Goal: Transaction & Acquisition: Obtain resource

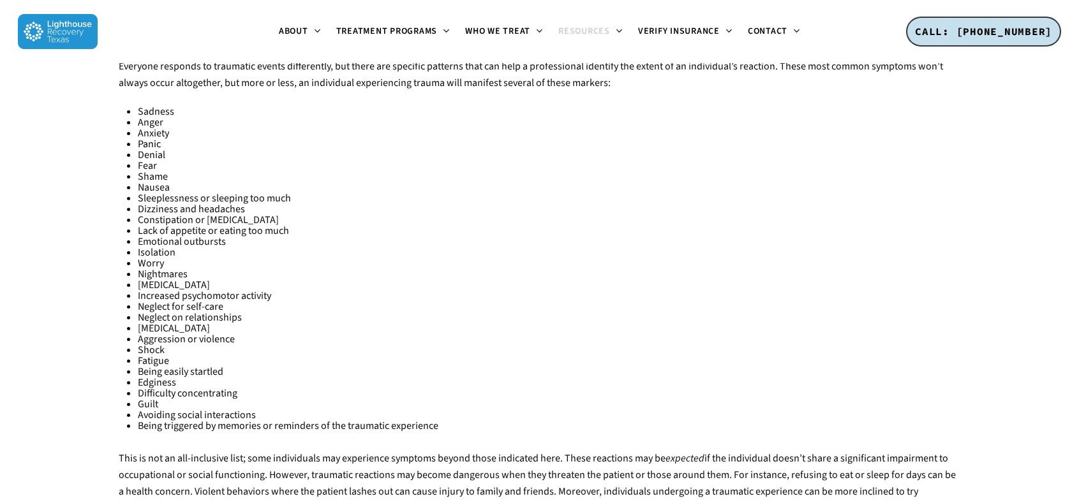
scroll to position [1701, 0]
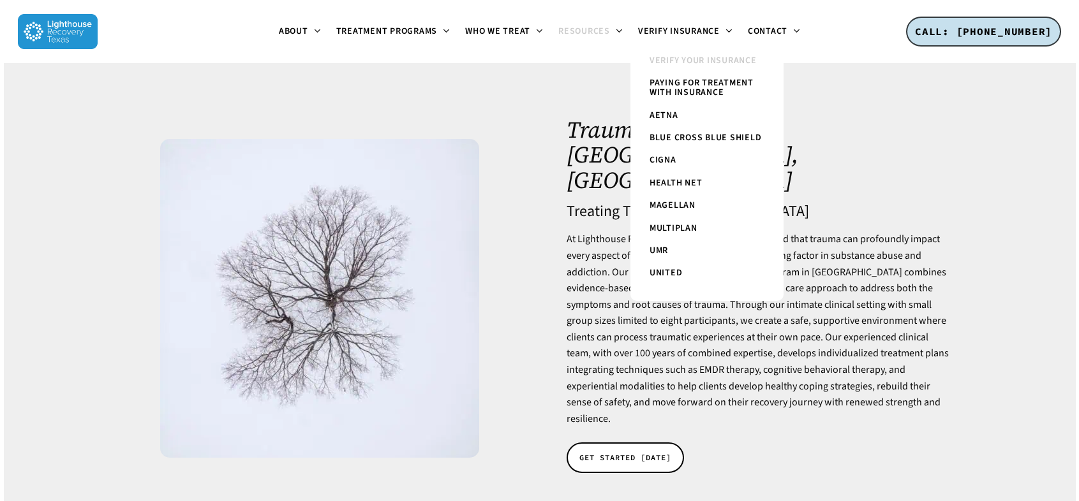
click at [695, 59] on span "Verify Your Insurance" at bounding box center [702, 60] width 107 height 13
